Goal: Transaction & Acquisition: Purchase product/service

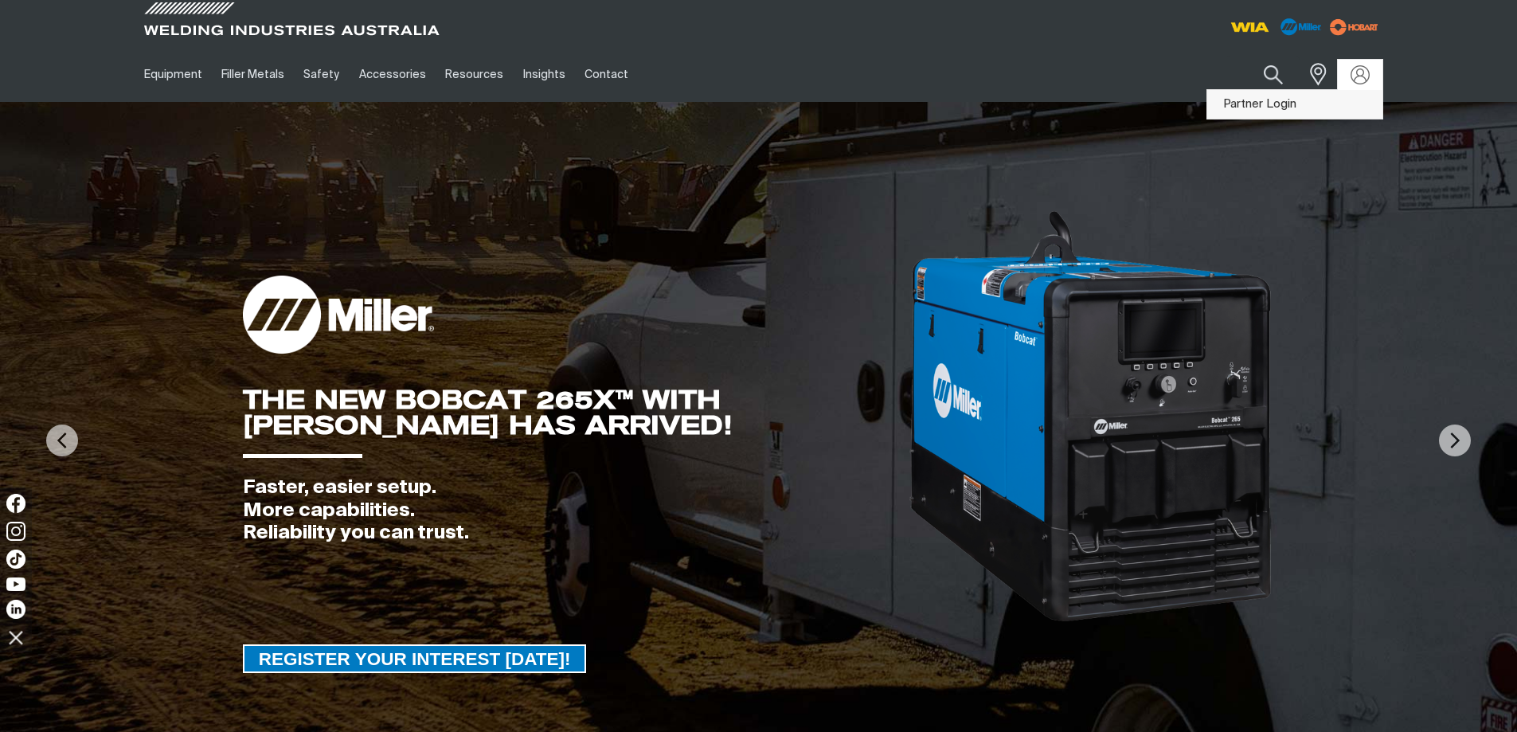
click at [1289, 97] on link "Partner Login" at bounding box center [1294, 104] width 175 height 29
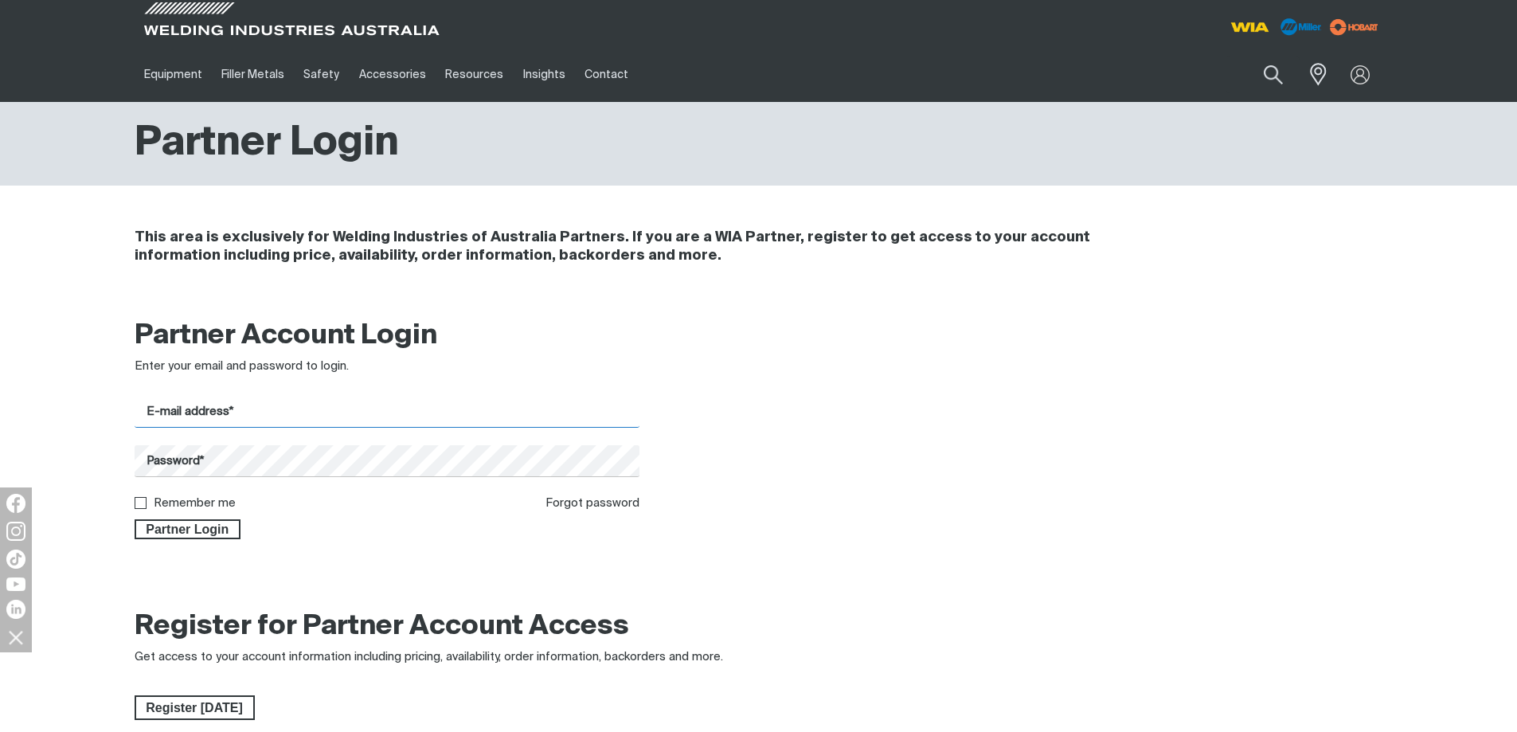
click at [271, 415] on input "E-mail address*" at bounding box center [388, 412] width 506 height 31
drag, startPoint x: 302, startPoint y: 432, endPoint x: 302, endPoint y: 452, distance: 19.9
click at [520, 0] on div "Get 5 WIA Welding Guides Free!" at bounding box center [520, 0] width 0 height 0
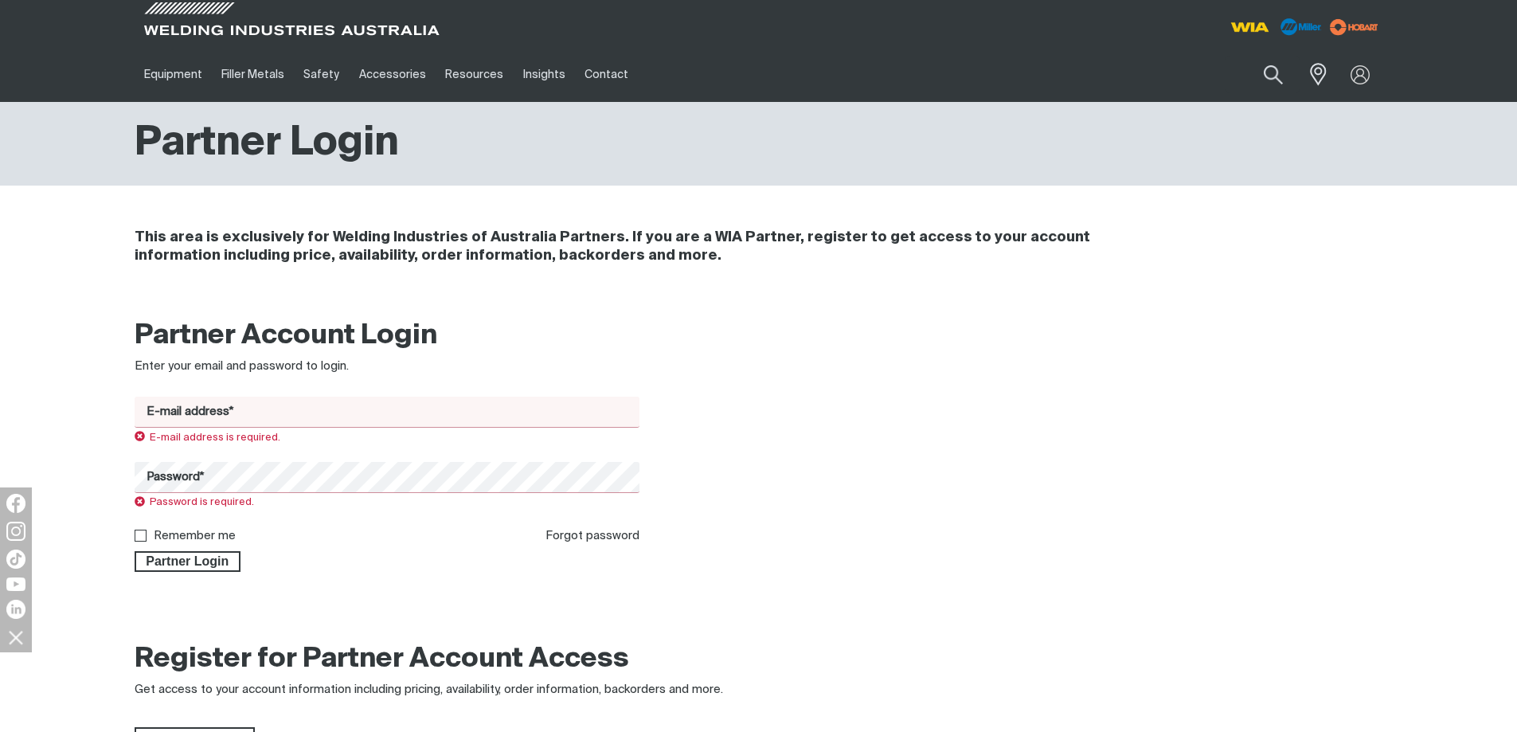
click at [303, 417] on input "E-mail address*" at bounding box center [388, 412] width 506 height 31
type input "[EMAIL_ADDRESS][DOMAIN_NAME]"
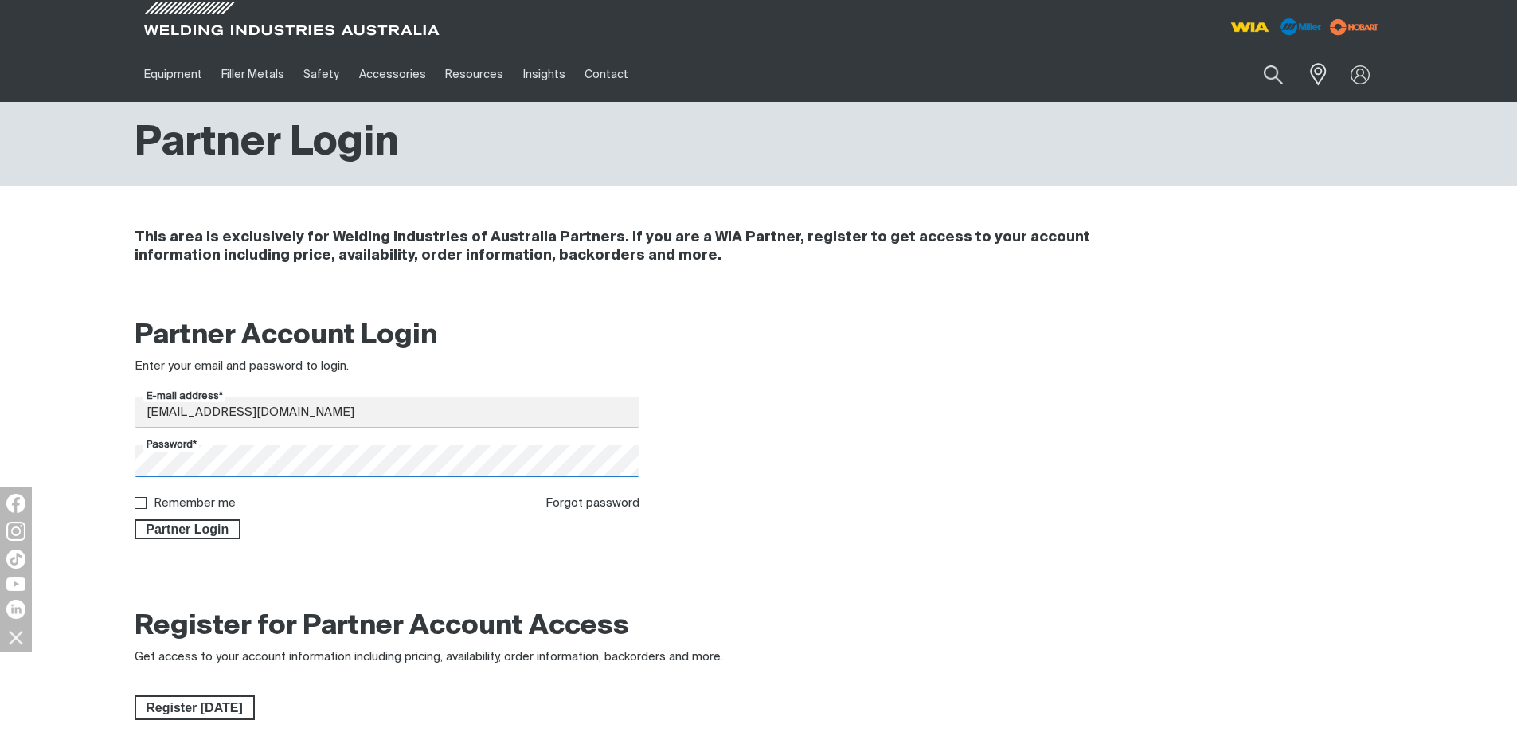
click at [135, 519] on button "Partner Login" at bounding box center [188, 529] width 107 height 21
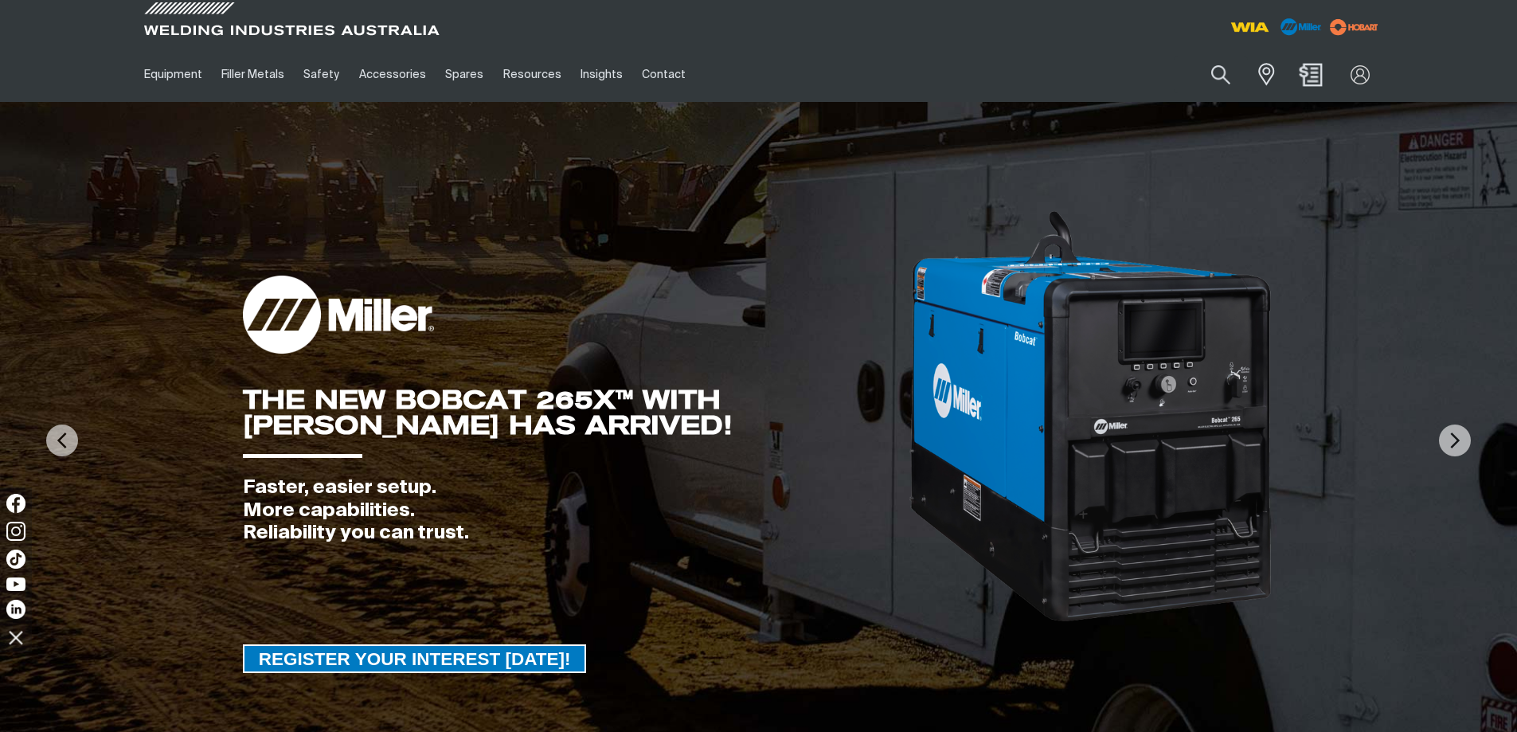
click at [1316, 81] on img "Shopping cart (0 product(s))" at bounding box center [1310, 74] width 23 height 23
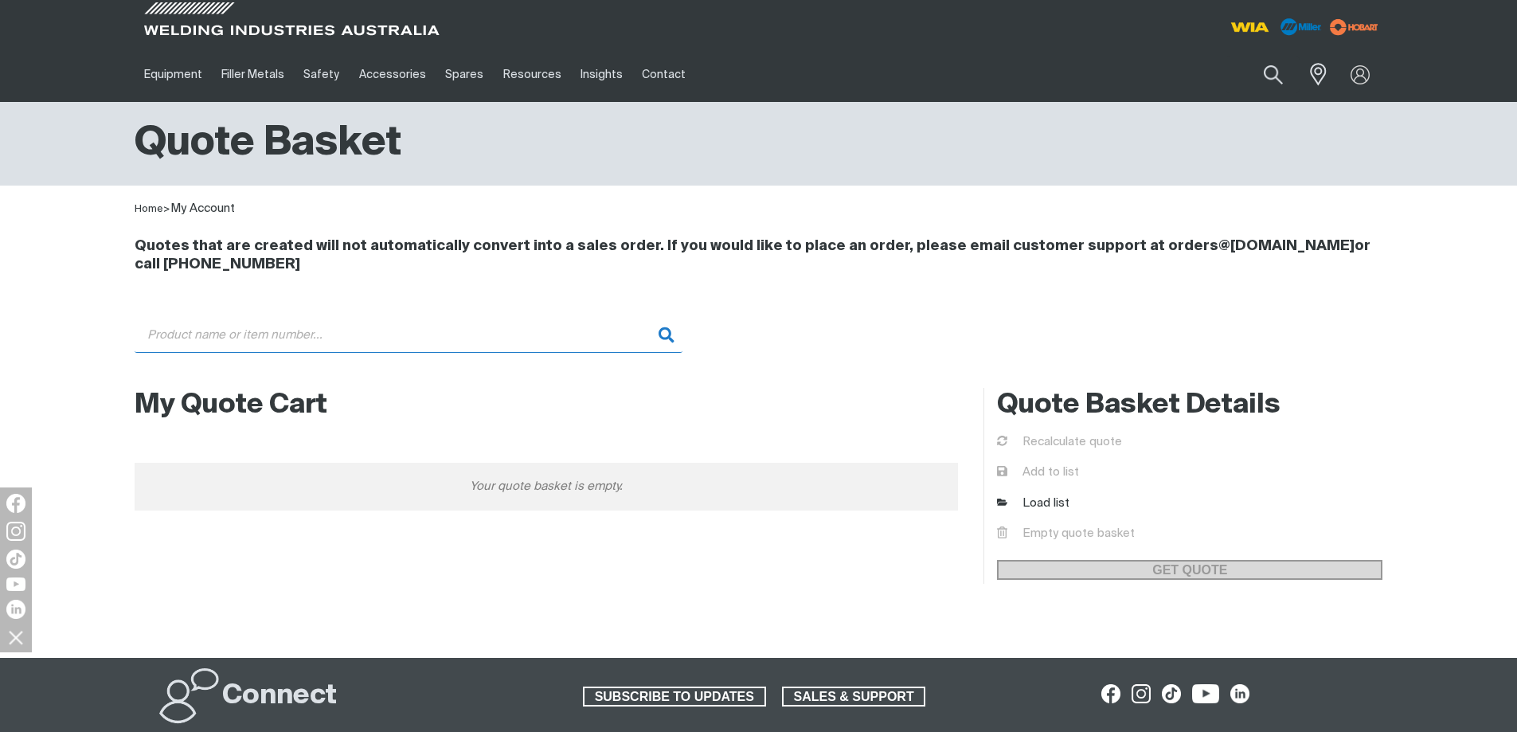
click at [283, 329] on input "Search" at bounding box center [409, 335] width 548 height 36
type input "0465344001"
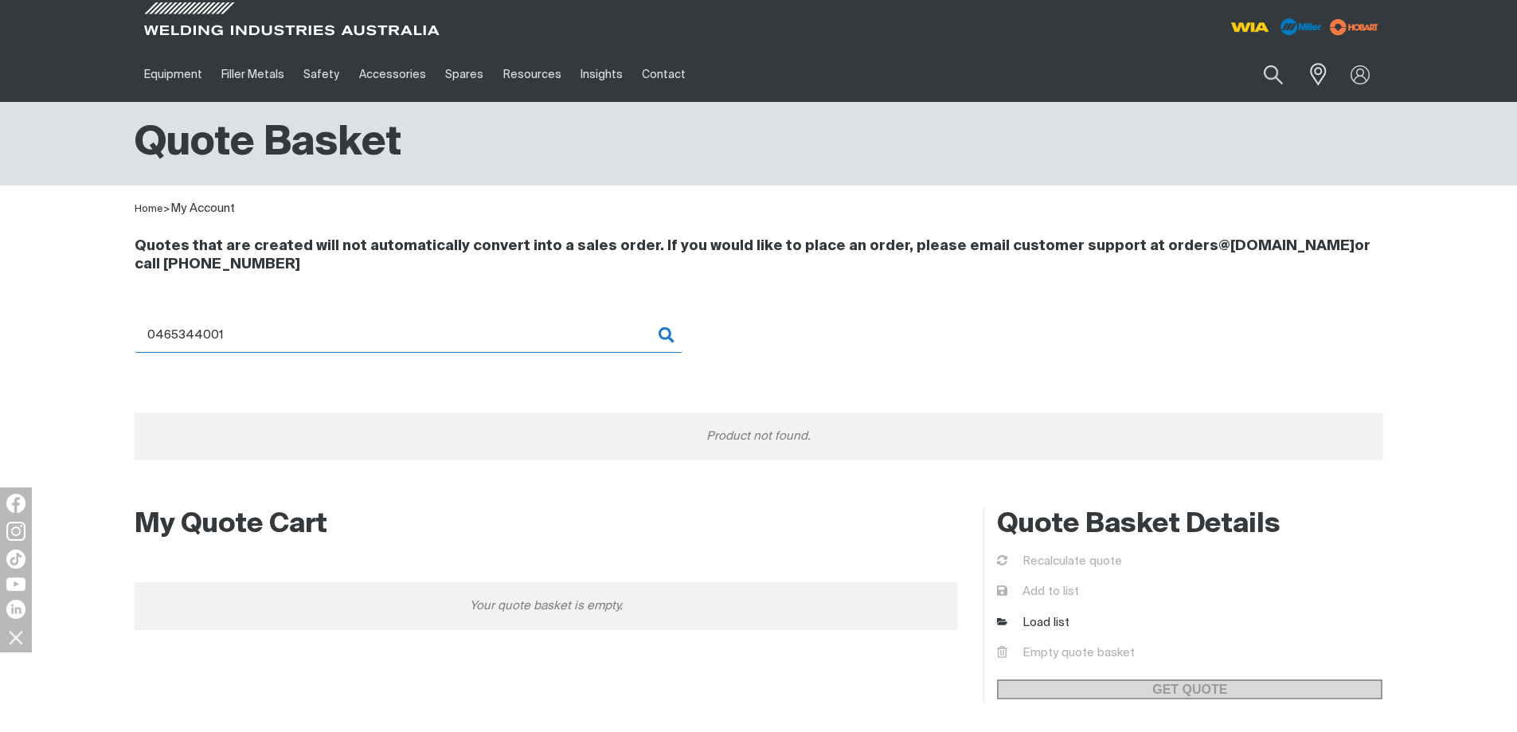
click at [264, 330] on input "0465344001" at bounding box center [409, 335] width 548 height 36
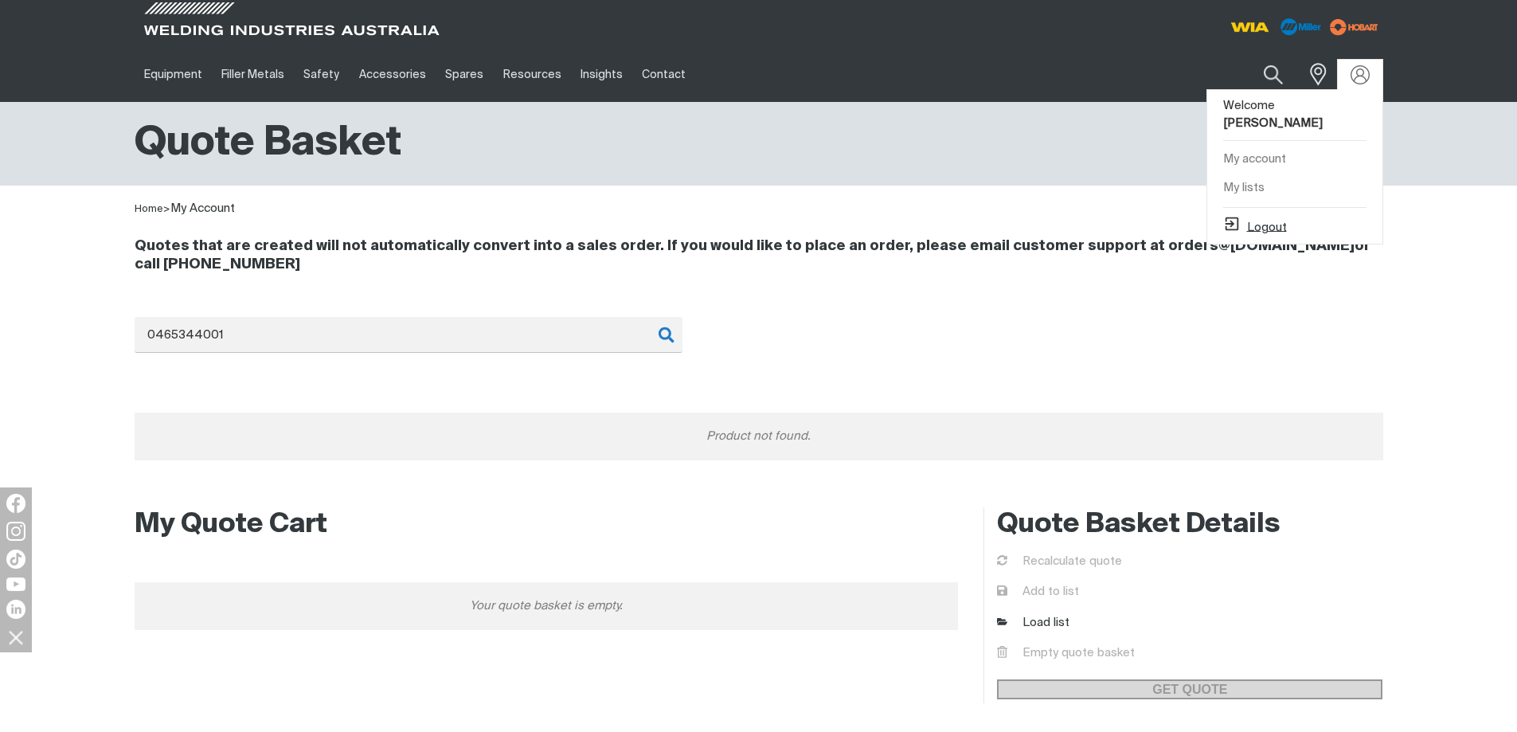
click at [1277, 215] on button "Logout" at bounding box center [1255, 224] width 64 height 19
